Goal: Transaction & Acquisition: Purchase product/service

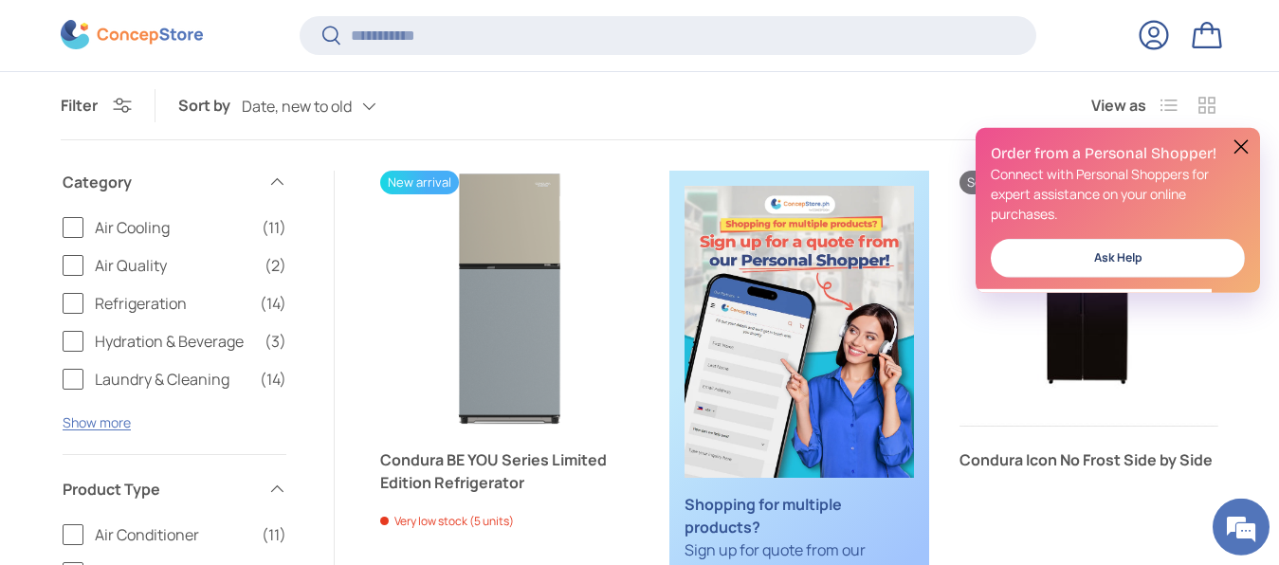
scroll to position [576, 0]
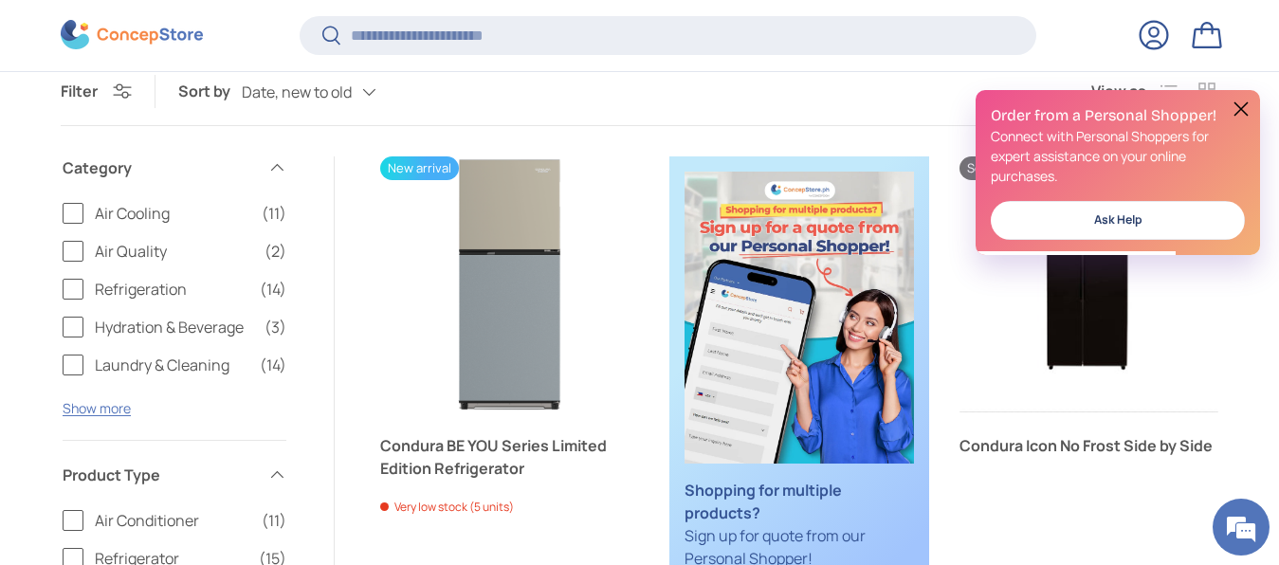
click at [67, 251] on label "Air Quality (2)" at bounding box center [175, 251] width 224 height 23
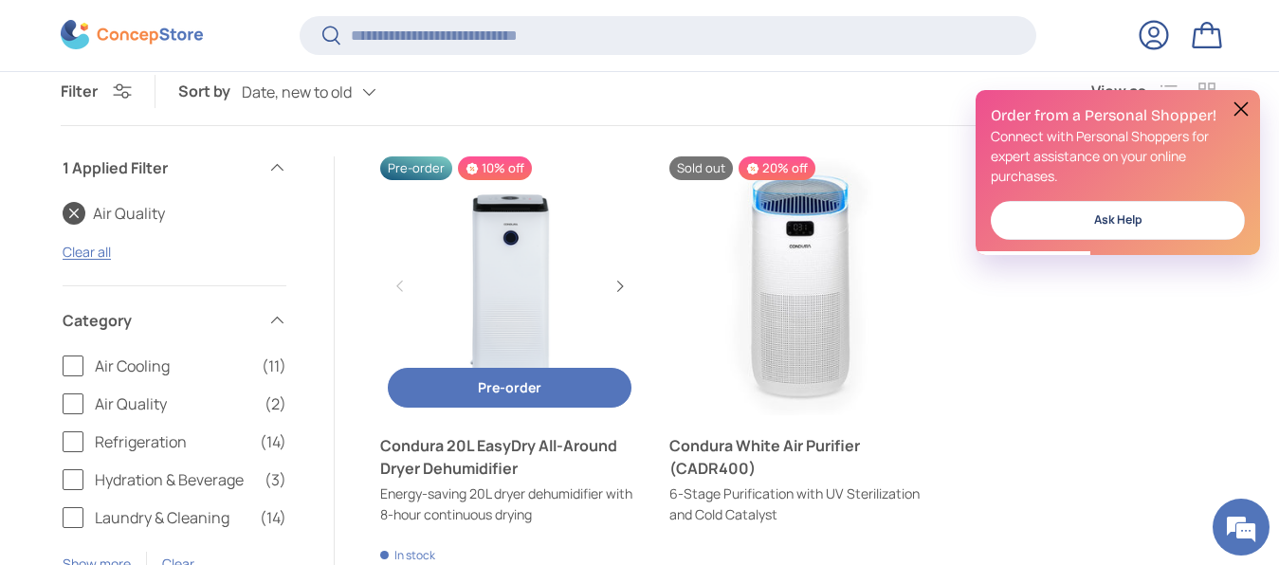
click at [485, 389] on span "Pre-order" at bounding box center [510, 387] width 64 height 18
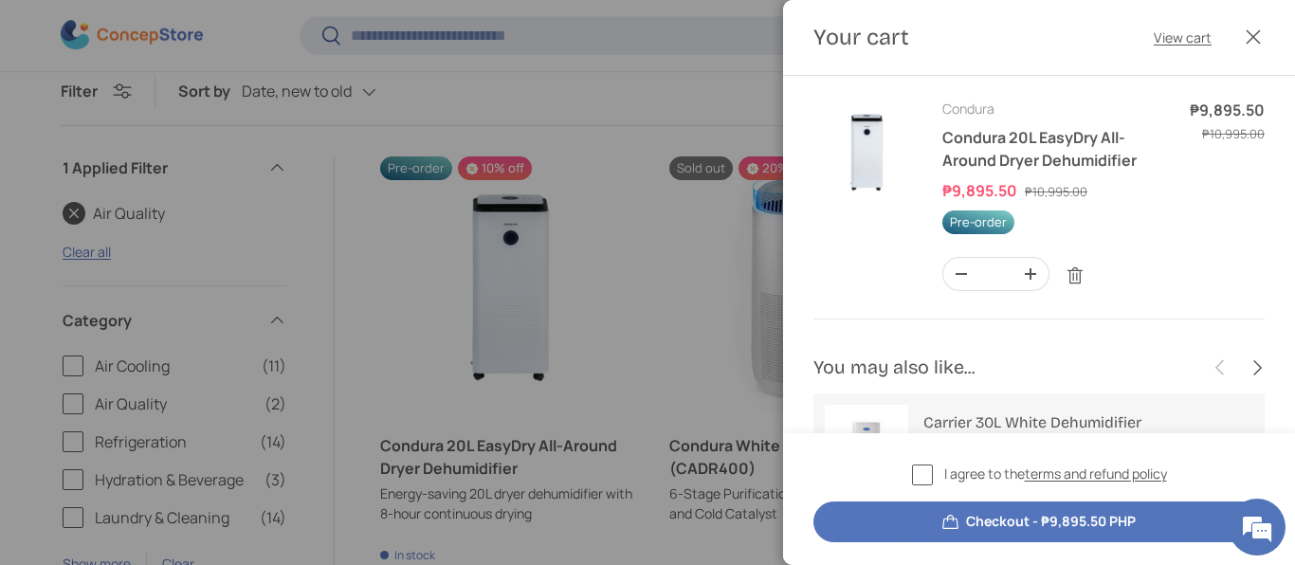
click at [924, 472] on label "I agree to the terms and refund policy" at bounding box center [1039, 475] width 255 height 22
click at [1026, 521] on button "Checkout - ₱9,895.50 PHP" at bounding box center [1039, 522] width 451 height 41
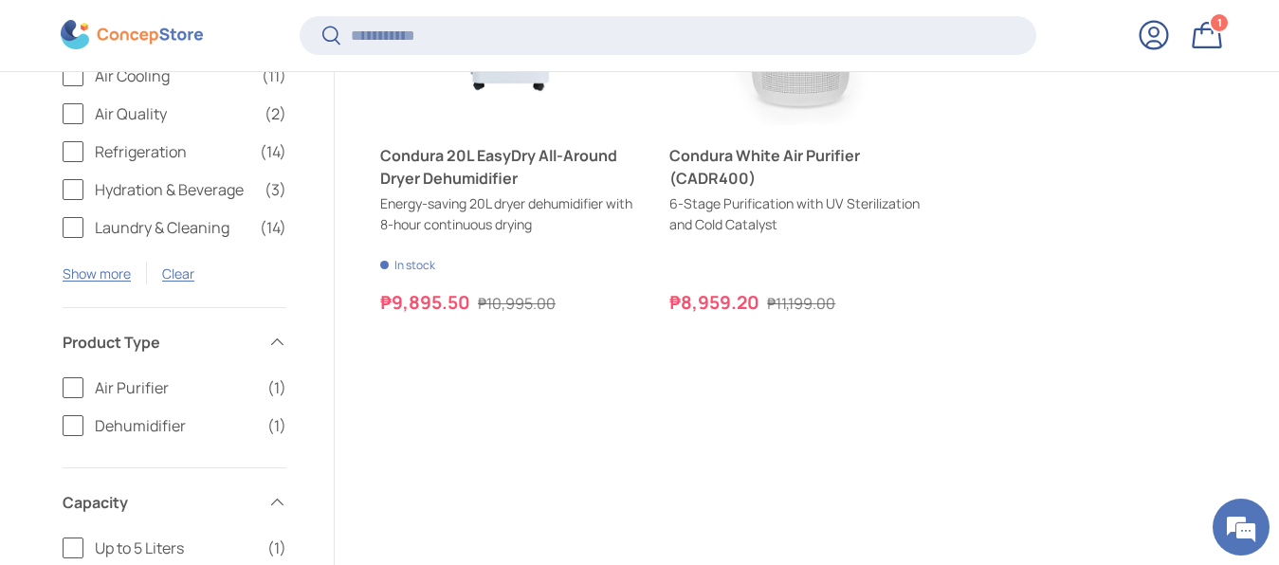
click at [907, 381] on div "Previous Next Pre-order 10% off Condura 20L EasyDry All-Around Dryer Dehumidifi…" at bounding box center [799, 508] width 838 height 1284
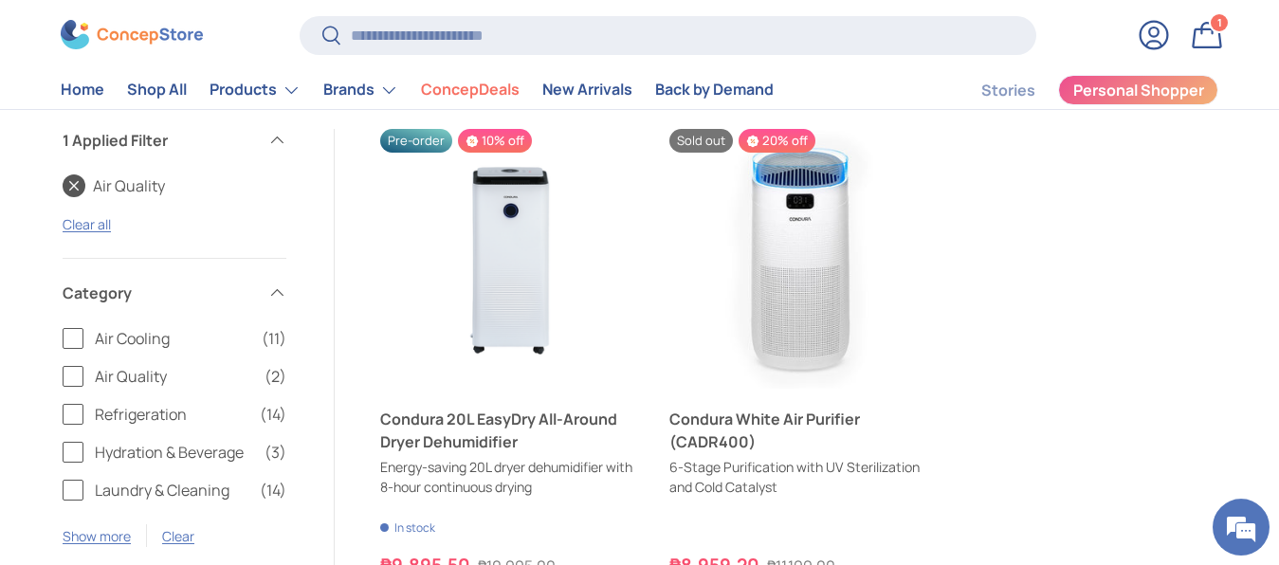
scroll to position [580, 0]
